Goal: Information Seeking & Learning: Understand process/instructions

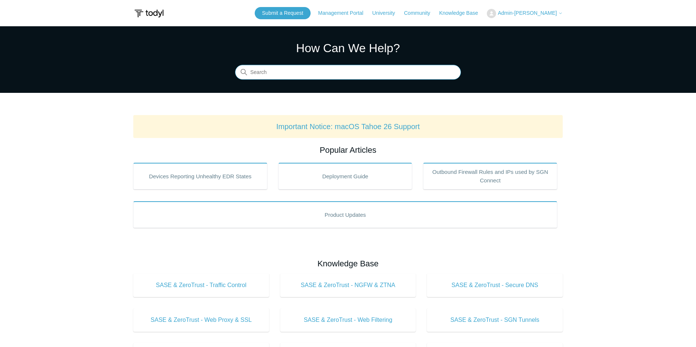
click at [315, 71] on input "Search" at bounding box center [348, 72] width 226 height 15
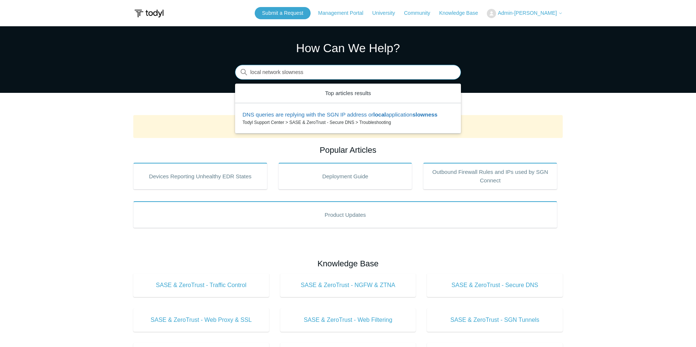
type input "local network slowness"
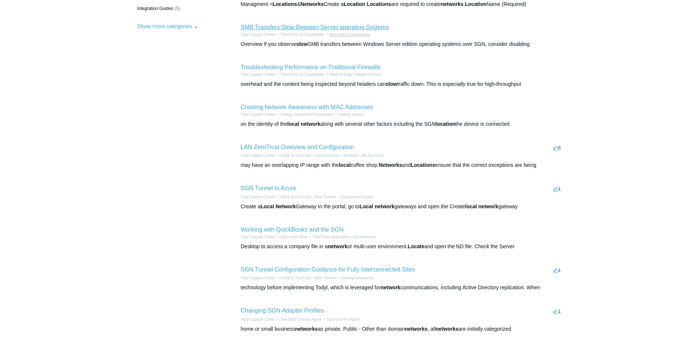
scroll to position [148, 0]
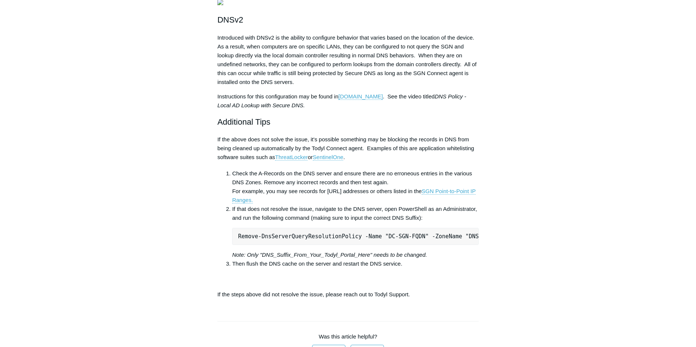
scroll to position [333, 0]
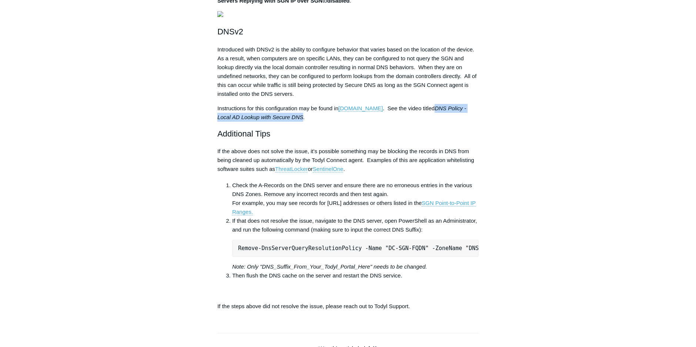
drag, startPoint x: 443, startPoint y: 184, endPoint x: 302, endPoint y: 194, distance: 140.7
click at [302, 120] on em "DNS Policy - Local AD Lookup with Secure DNS." at bounding box center [341, 112] width 249 height 15
copy em "DNS Policy - Local AD Lookup with Secure DNS"
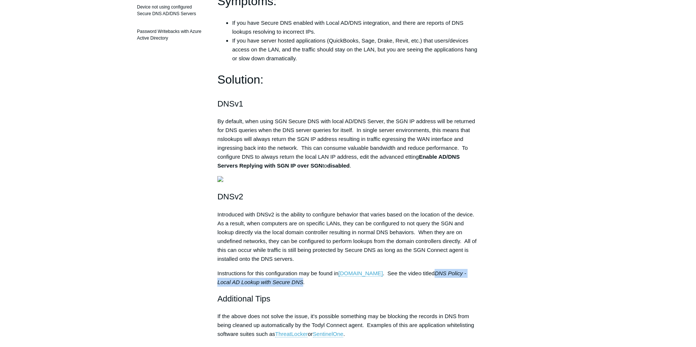
scroll to position [148, 0]
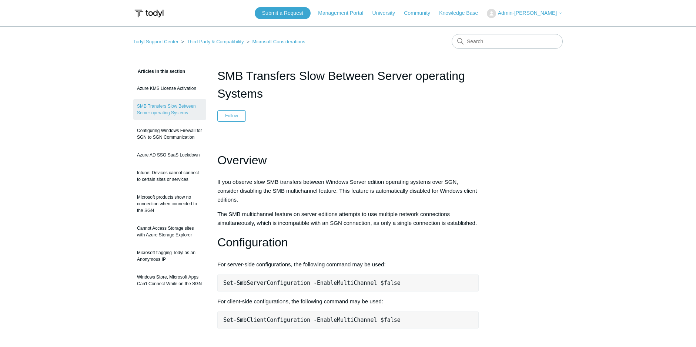
click at [620, 105] on main "Todyl Support Center Third Party & Compatibility Microsoft Considerations Artic…" at bounding box center [348, 329] width 696 height 607
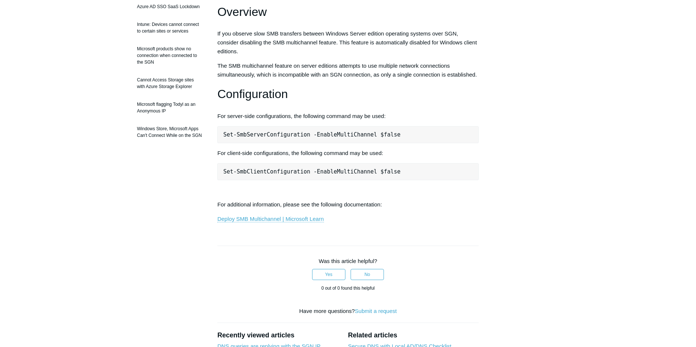
scroll to position [148, 0]
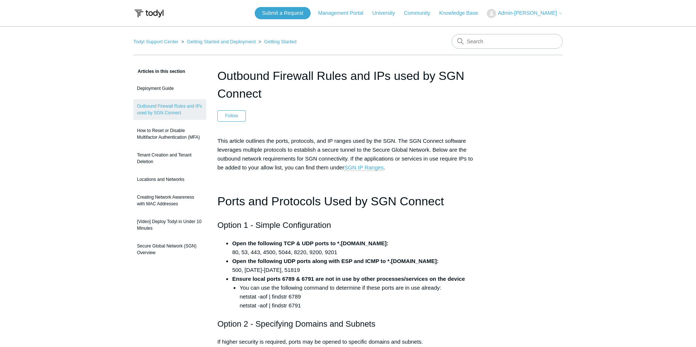
scroll to position [963, 0]
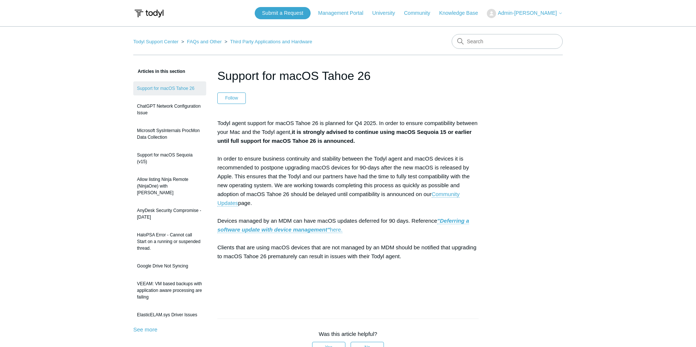
click at [535, 149] on div "Articles in this section Support for macOS Tahoe 26 ChatGPT Network Configurati…" at bounding box center [348, 316] width 430 height 498
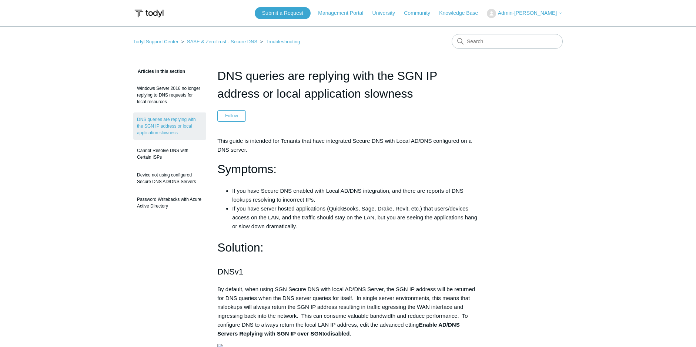
scroll to position [148, 0]
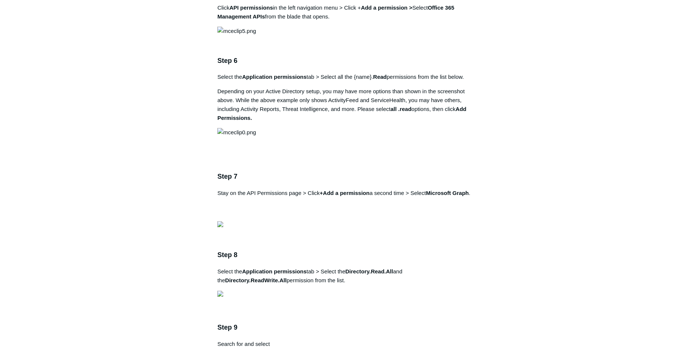
scroll to position [963, 0]
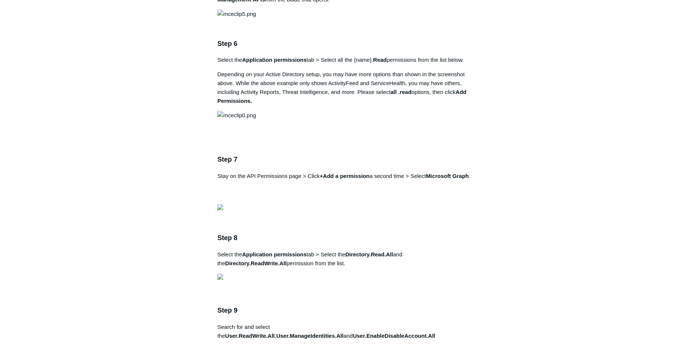
drag, startPoint x: 372, startPoint y: 29, endPoint x: 420, endPoint y: 34, distance: 47.7
copy strong "SGN Log Ingestion"
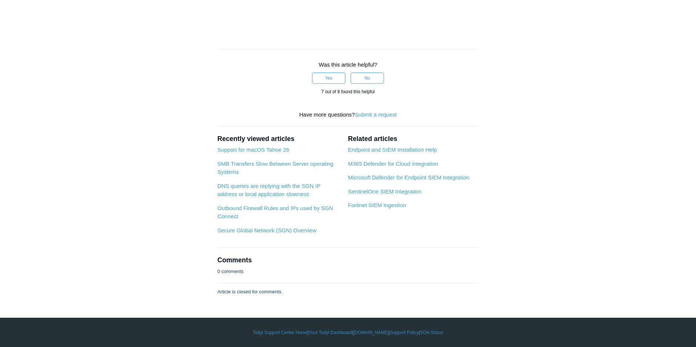
scroll to position [3074, 0]
drag, startPoint x: 384, startPoint y: 54, endPoint x: 334, endPoint y: 53, distance: 49.6
copy strong "SGN Log Ingestion"
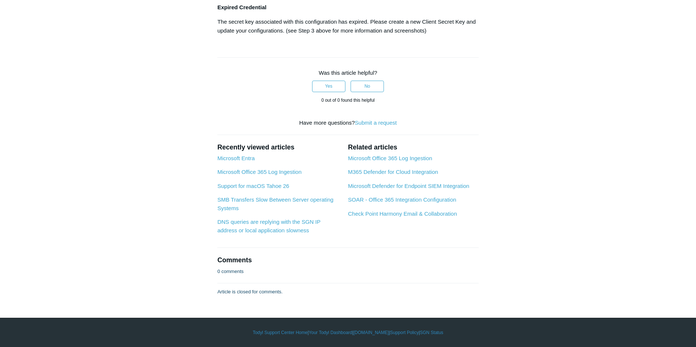
scroll to position [2222, 0]
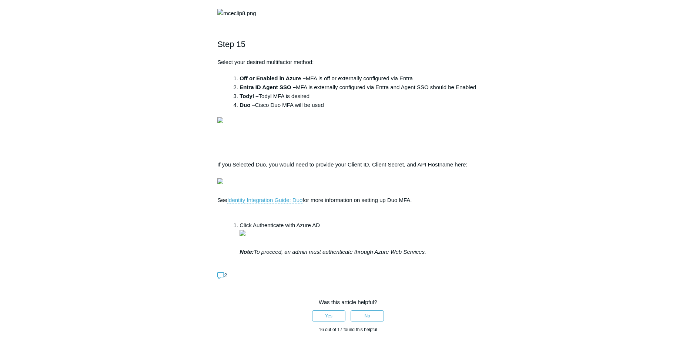
scroll to position [2222, 0]
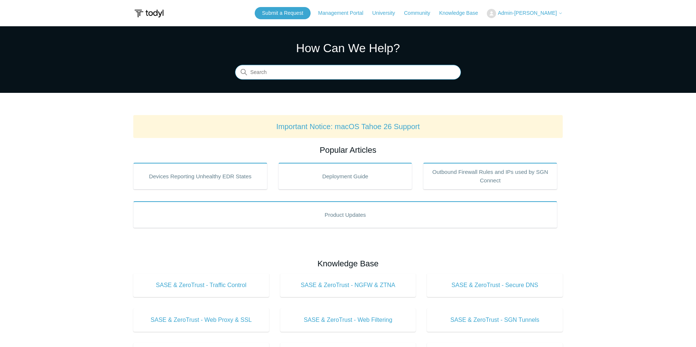
click at [304, 69] on input "Search" at bounding box center [348, 72] width 226 height 15
click at [357, 71] on input "Search" at bounding box center [348, 72] width 226 height 15
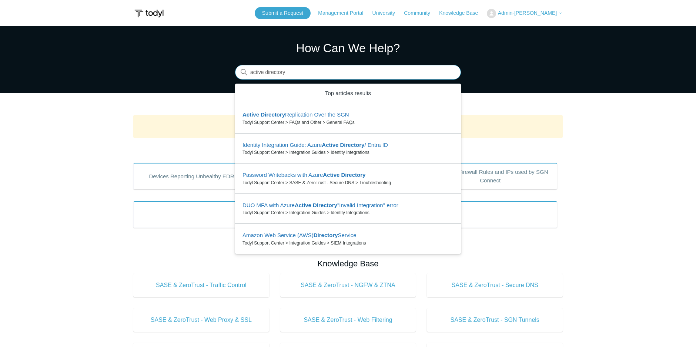
type input "active directory"
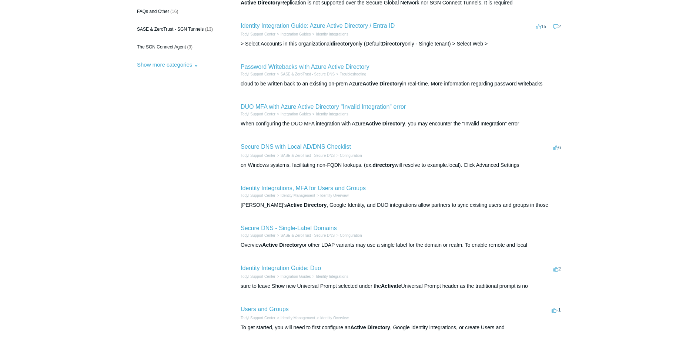
scroll to position [111, 0]
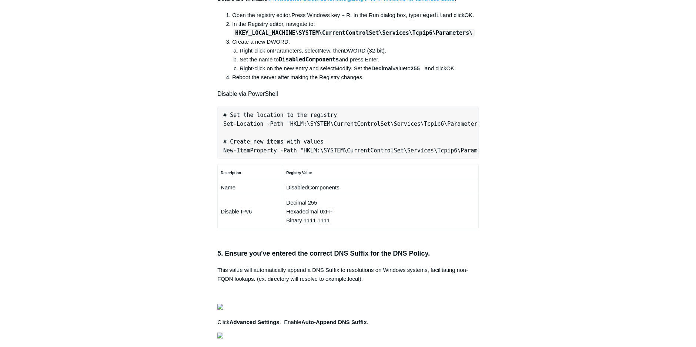
scroll to position [0, 233]
drag, startPoint x: 223, startPoint y: 248, endPoint x: 505, endPoint y: 248, distance: 281.4
click at [505, 248] on div "Articles in this section Secure DNS - Single-Label Domains Using 3rd Party DNS …" at bounding box center [348, 176] width 430 height 1033
copy pre "New-NetFirewallRule -DisplayName "Todyl SGN Network" -Direction Inbound -Progra…"
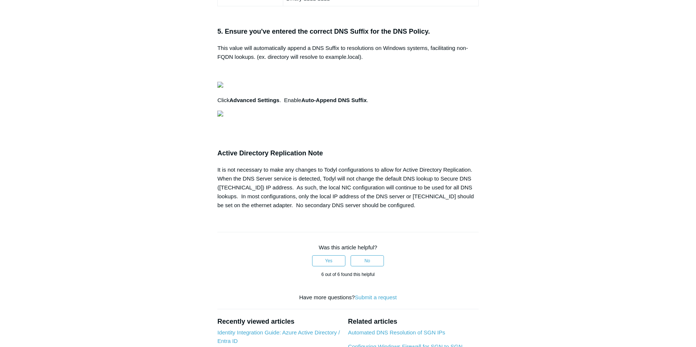
scroll to position [0, 206]
drag, startPoint x: 223, startPoint y: 226, endPoint x: 489, endPoint y: 267, distance: 268.7
copy pre "# Set the location to the registry Set-Location -Path "HKLM:\SYSTEM\CurrentCont…"
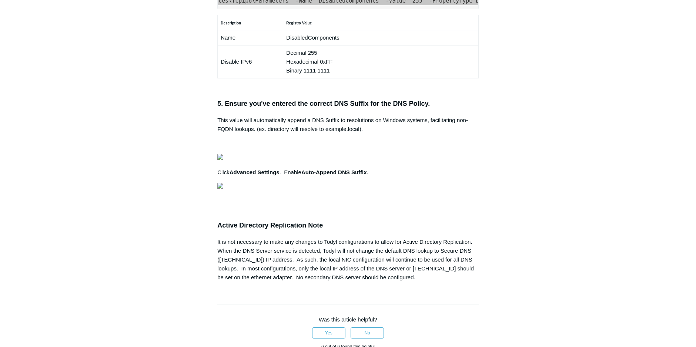
scroll to position [555, 0]
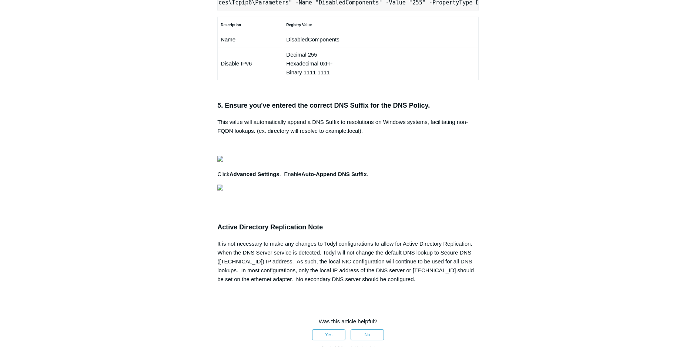
drag, startPoint x: 218, startPoint y: 98, endPoint x: 543, endPoint y: 94, distance: 324.8
click at [543, 94] on div "Articles in this section Secure DNS - Single-Label Domains Using 3rd Party DNS …" at bounding box center [348, 28] width 430 height 1033
copy pre "New-NetFirewallRule -DisplayName "Todyl SGN Network" -Direction Inbound -Progra…"
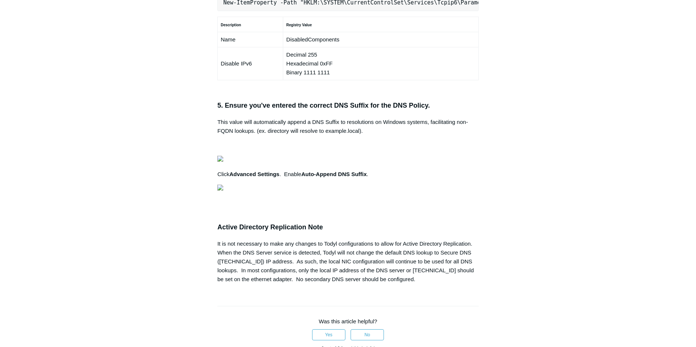
scroll to position [0, 206]
drag, startPoint x: 617, startPoint y: 49, endPoint x: 578, endPoint y: 16, distance: 50.4
click at [617, 49] on main "Todyl Support Center SASE & ZeroTrust - Secure DNS Configuration Articles in th…" at bounding box center [348, 8] width 696 height 1074
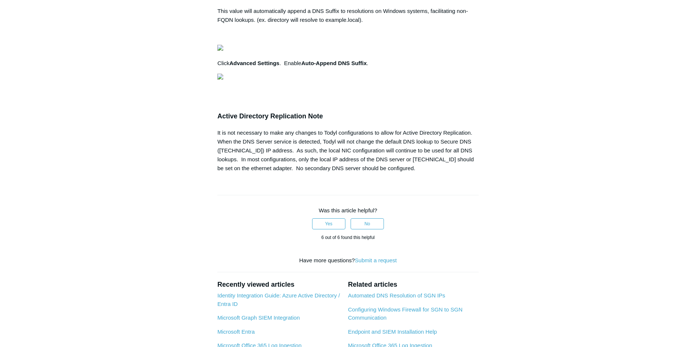
scroll to position [0, 0]
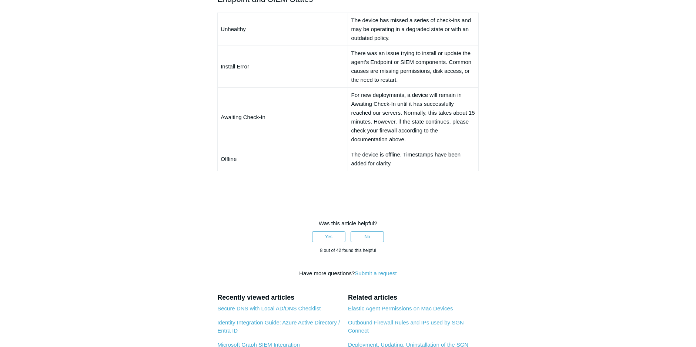
scroll to position [592, 0]
